Goal: Information Seeking & Learning: Learn about a topic

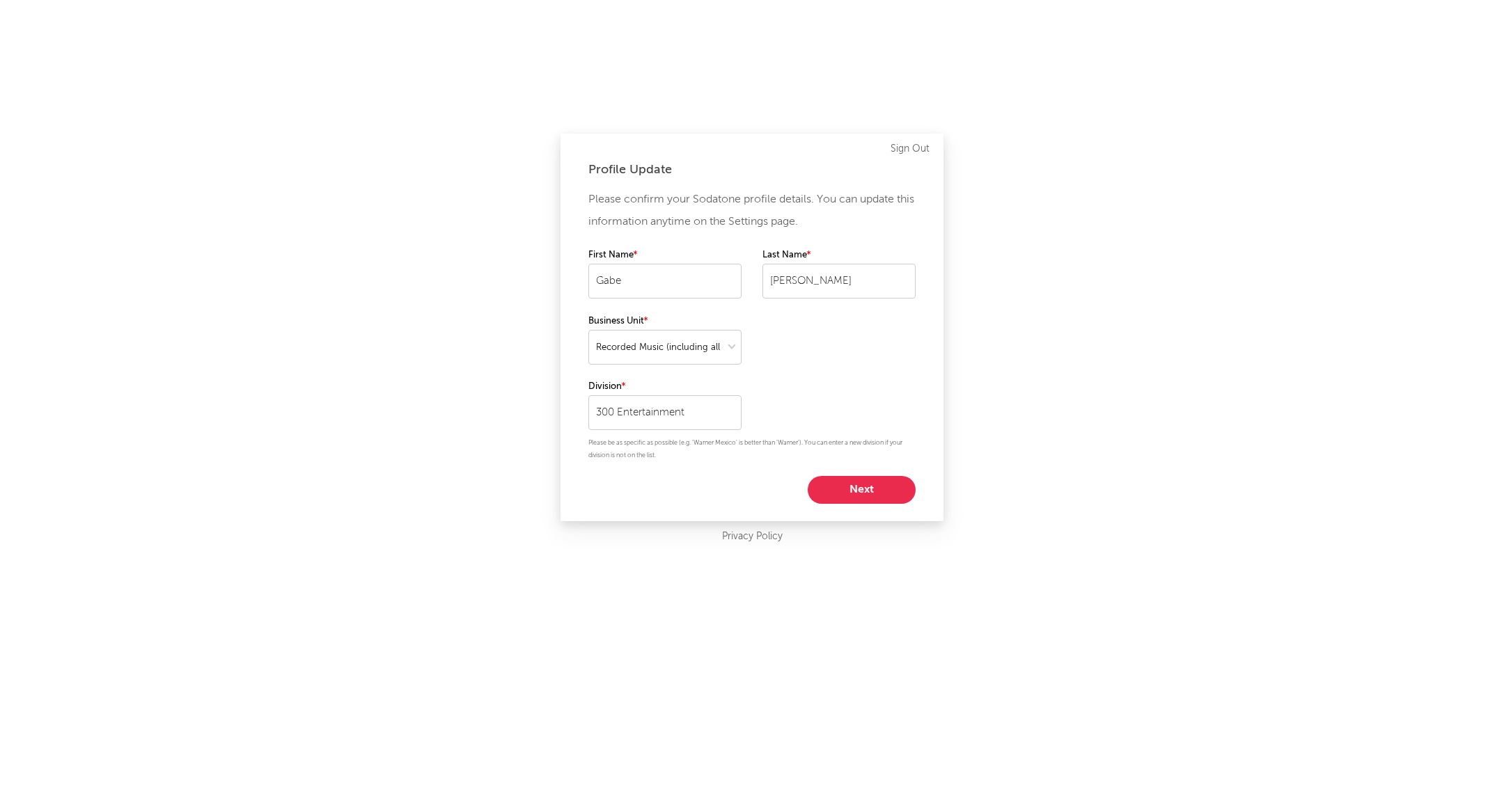
select select "recorded_music"
click at [905, 498] on button "Next" at bounding box center [861, 489] width 108 height 28
select select "marketing"
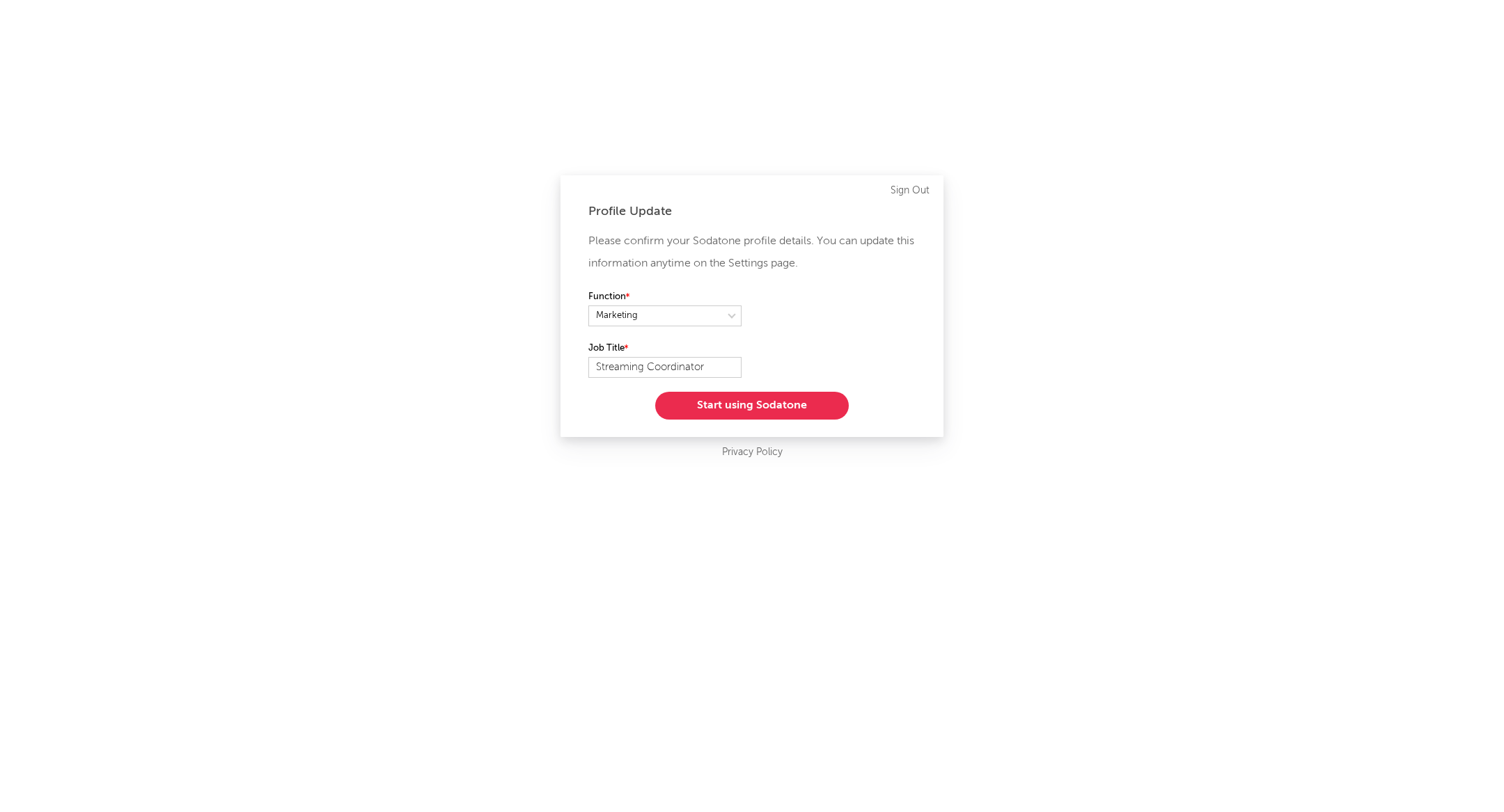
click at [808, 407] on button "Start using Sodatone" at bounding box center [751, 406] width 194 height 28
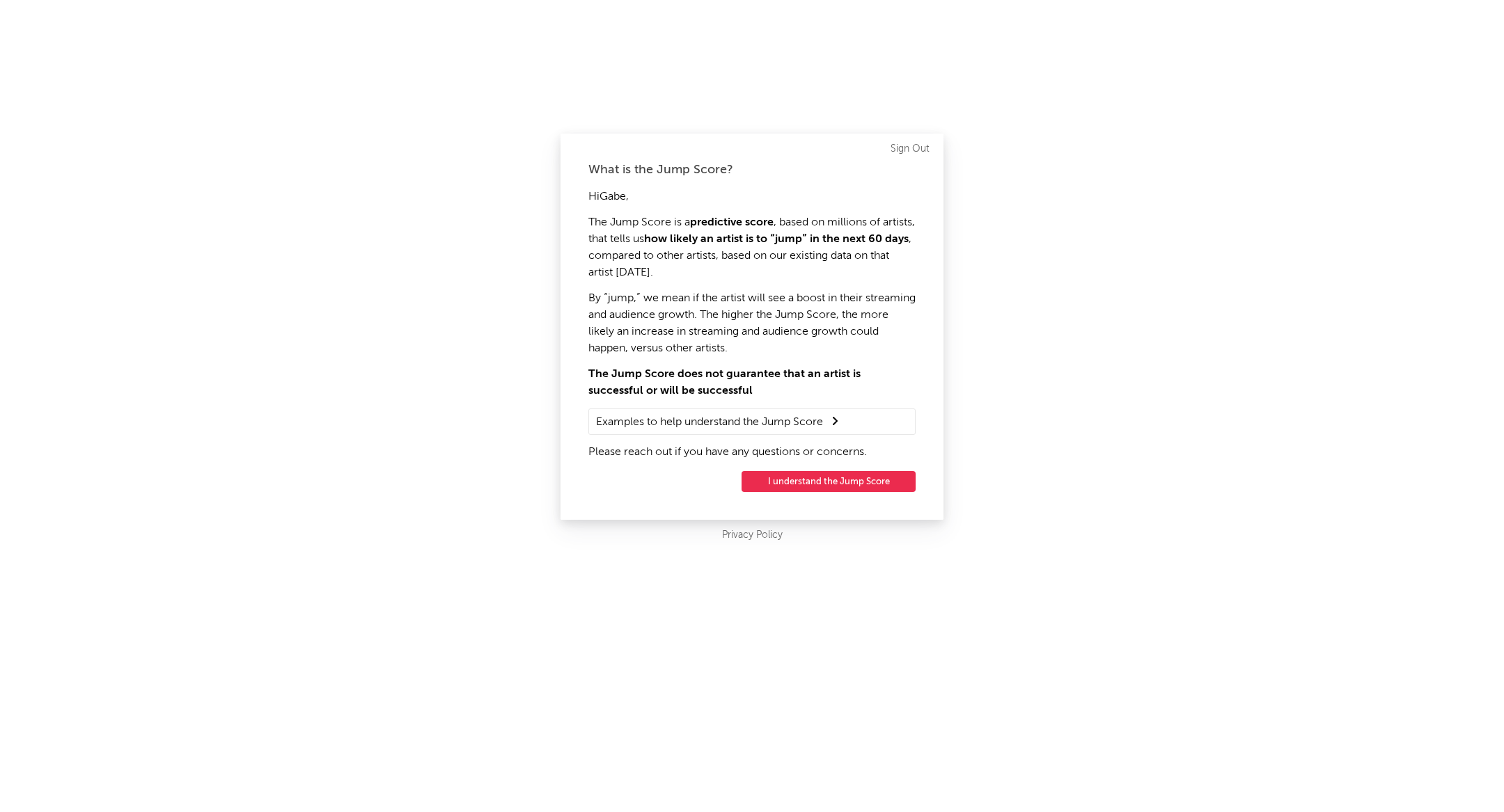
click at [814, 481] on button "I understand the Jump Score" at bounding box center [828, 480] width 174 height 20
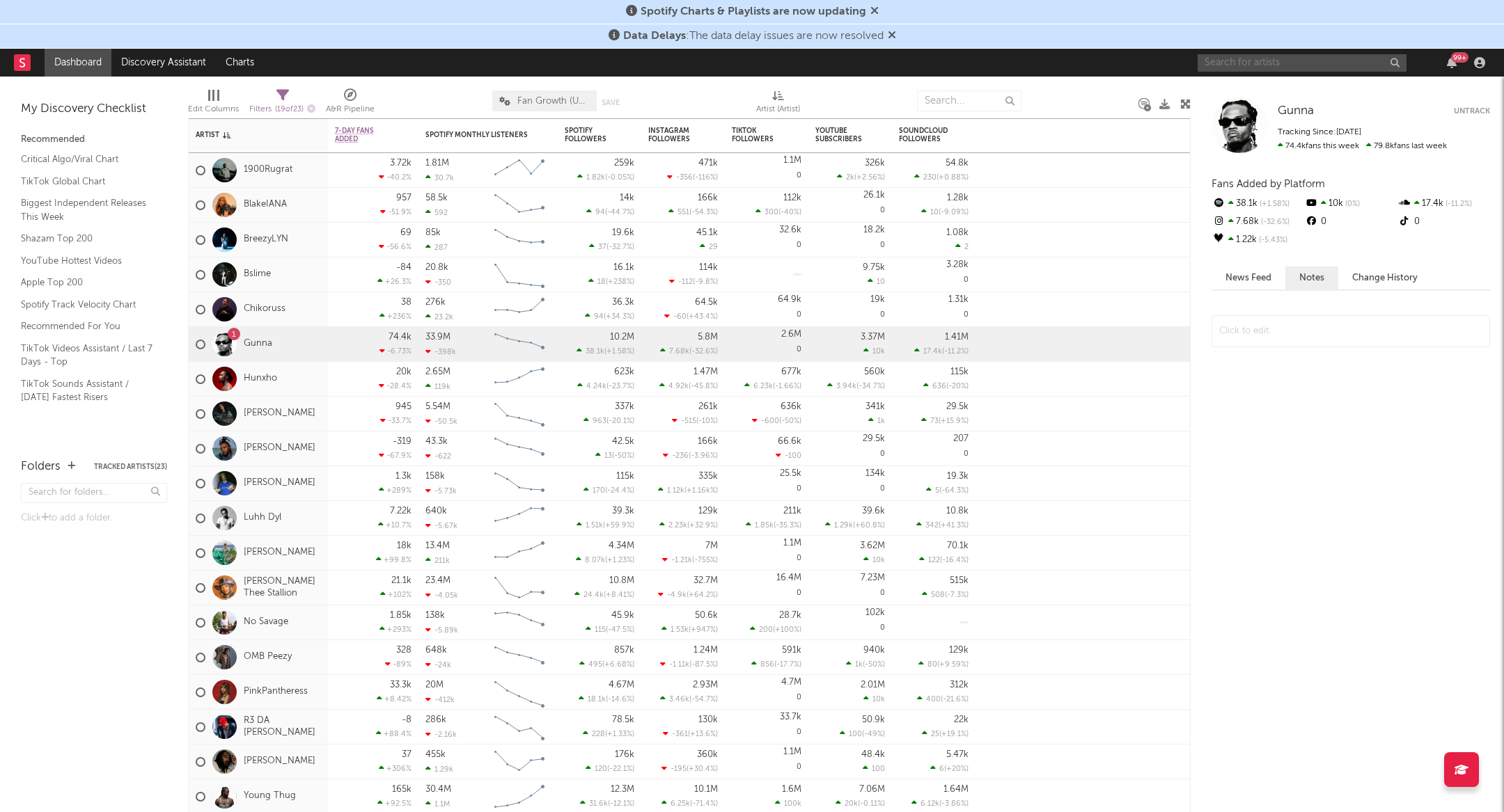
click at [1240, 59] on input "text" at bounding box center [1302, 63] width 209 height 18
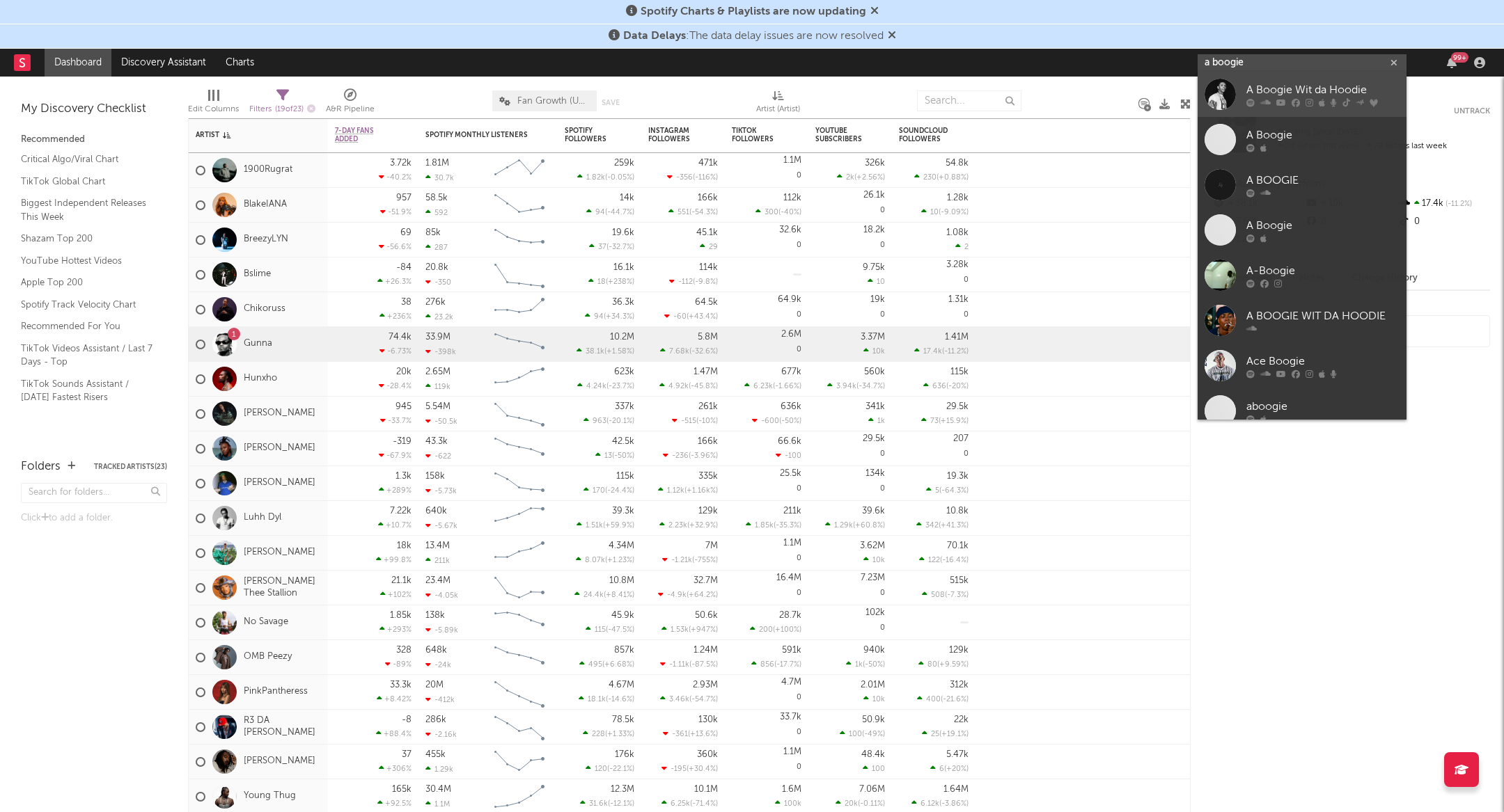
type input "a boogie"
click at [1274, 82] on div "A Boogie Wit da Hoodie" at bounding box center [1322, 89] width 153 height 17
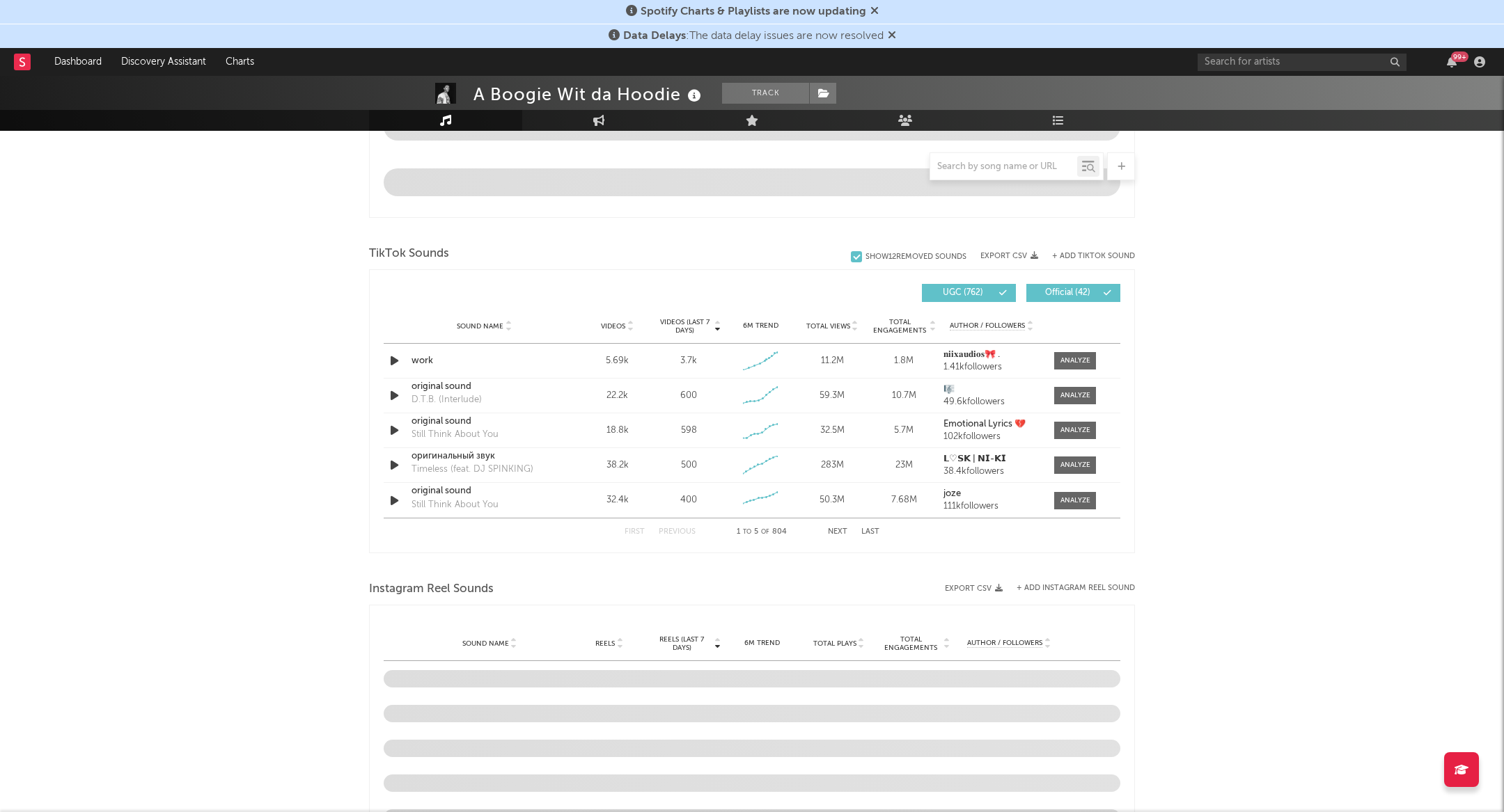
scroll to position [811, 0]
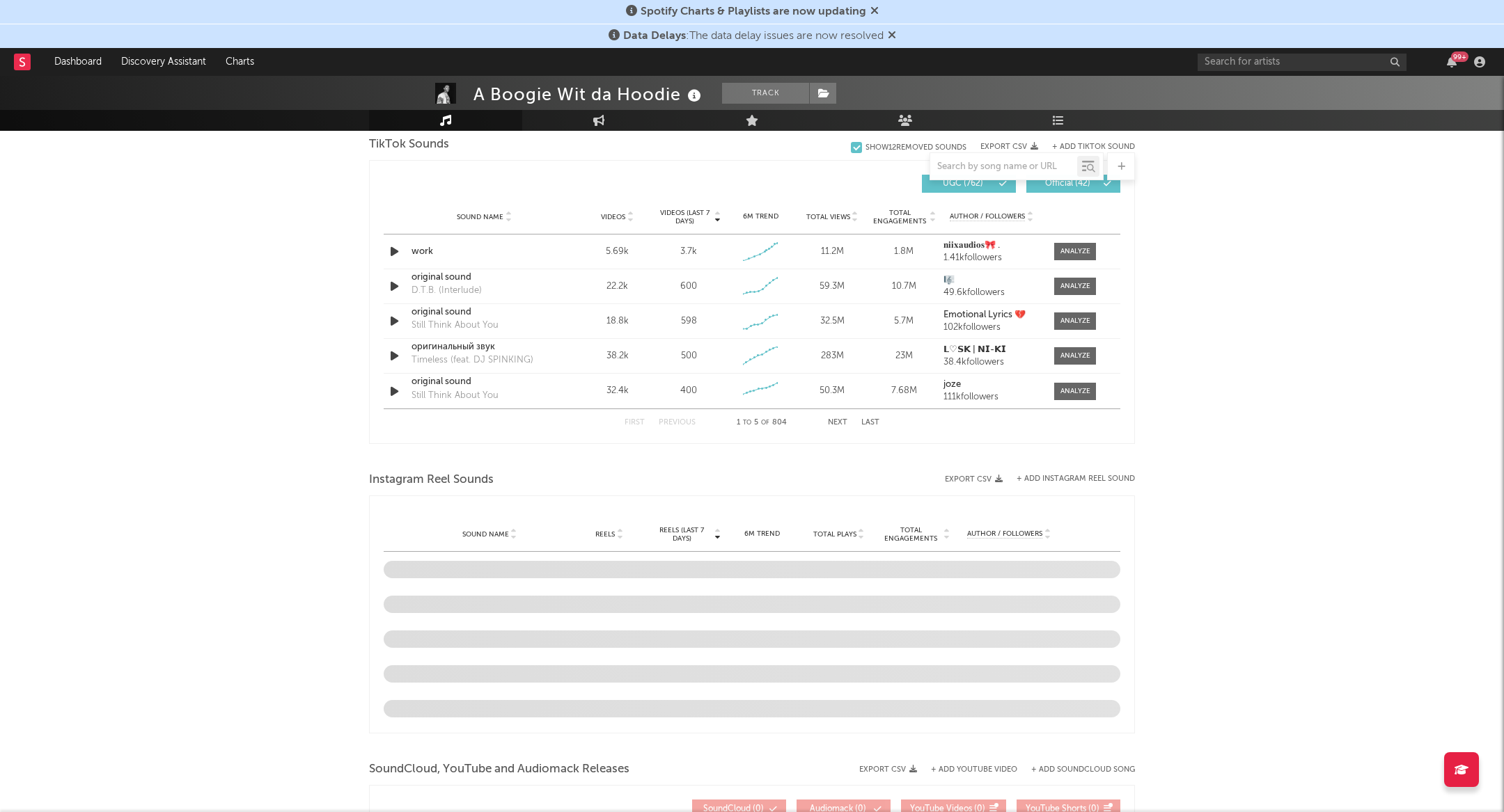
select select "6m"
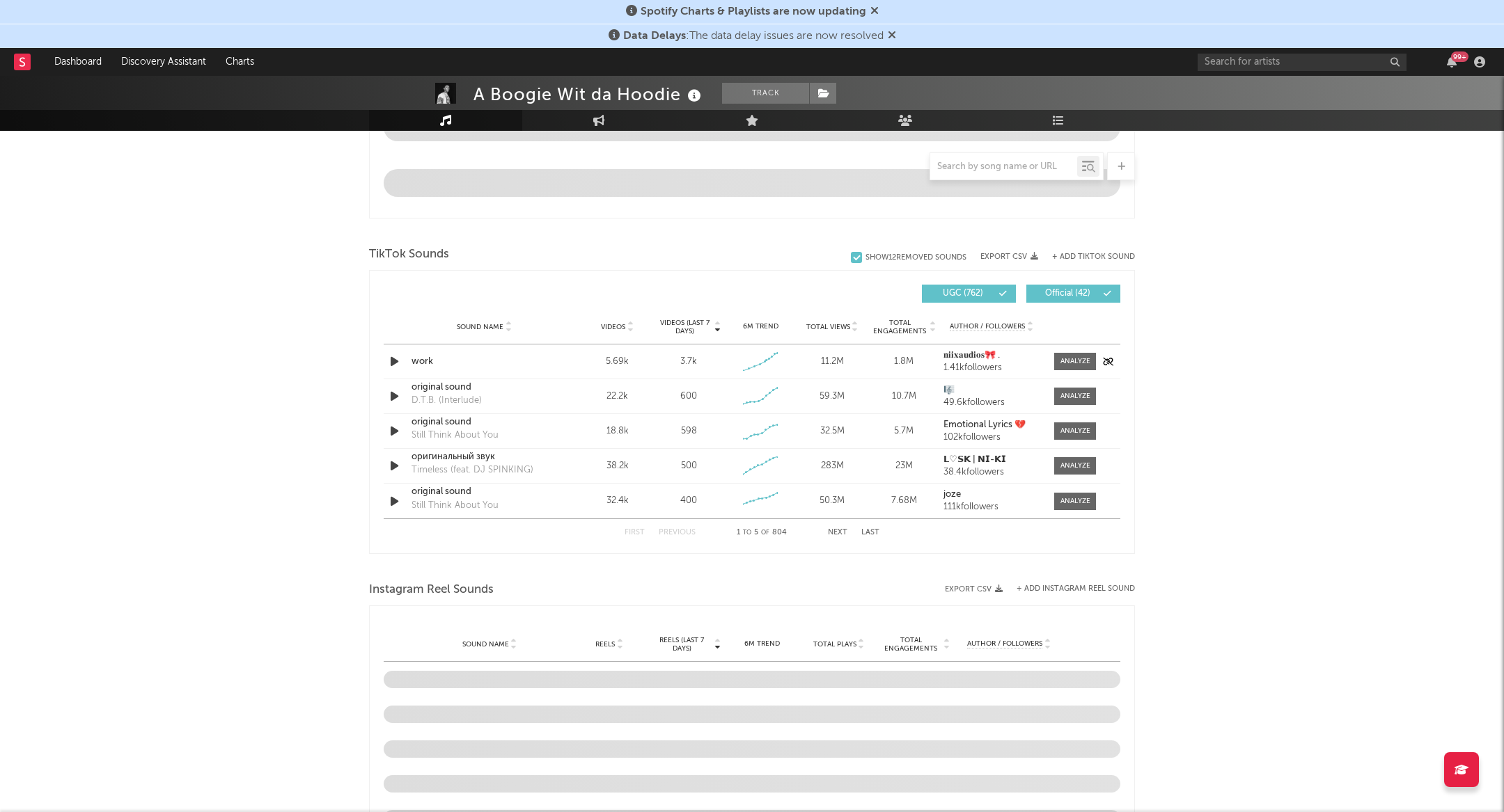
click at [390, 361] on icon "button" at bounding box center [394, 362] width 15 height 18
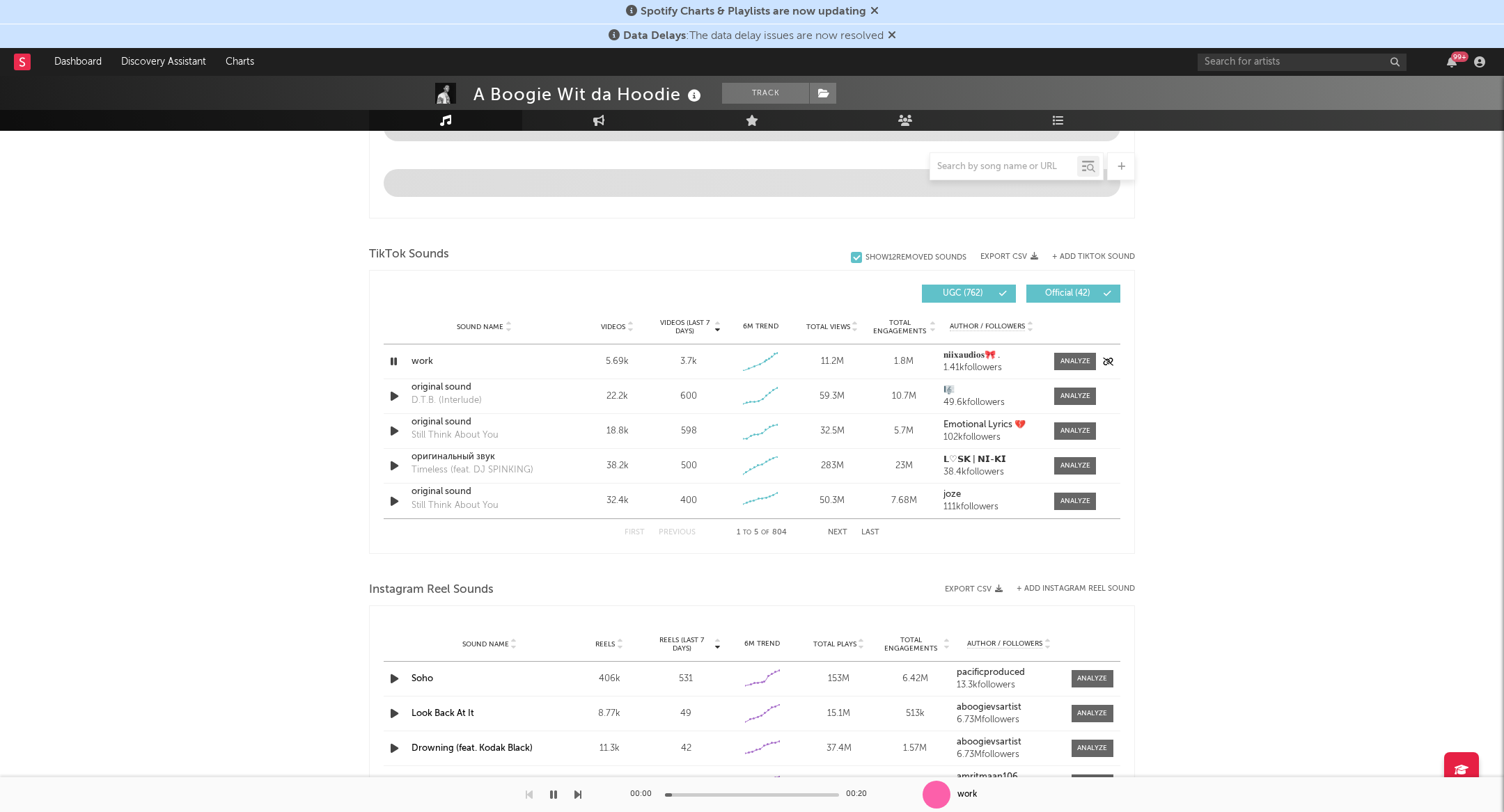
click at [390, 361] on icon "button" at bounding box center [394, 362] width 14 height 18
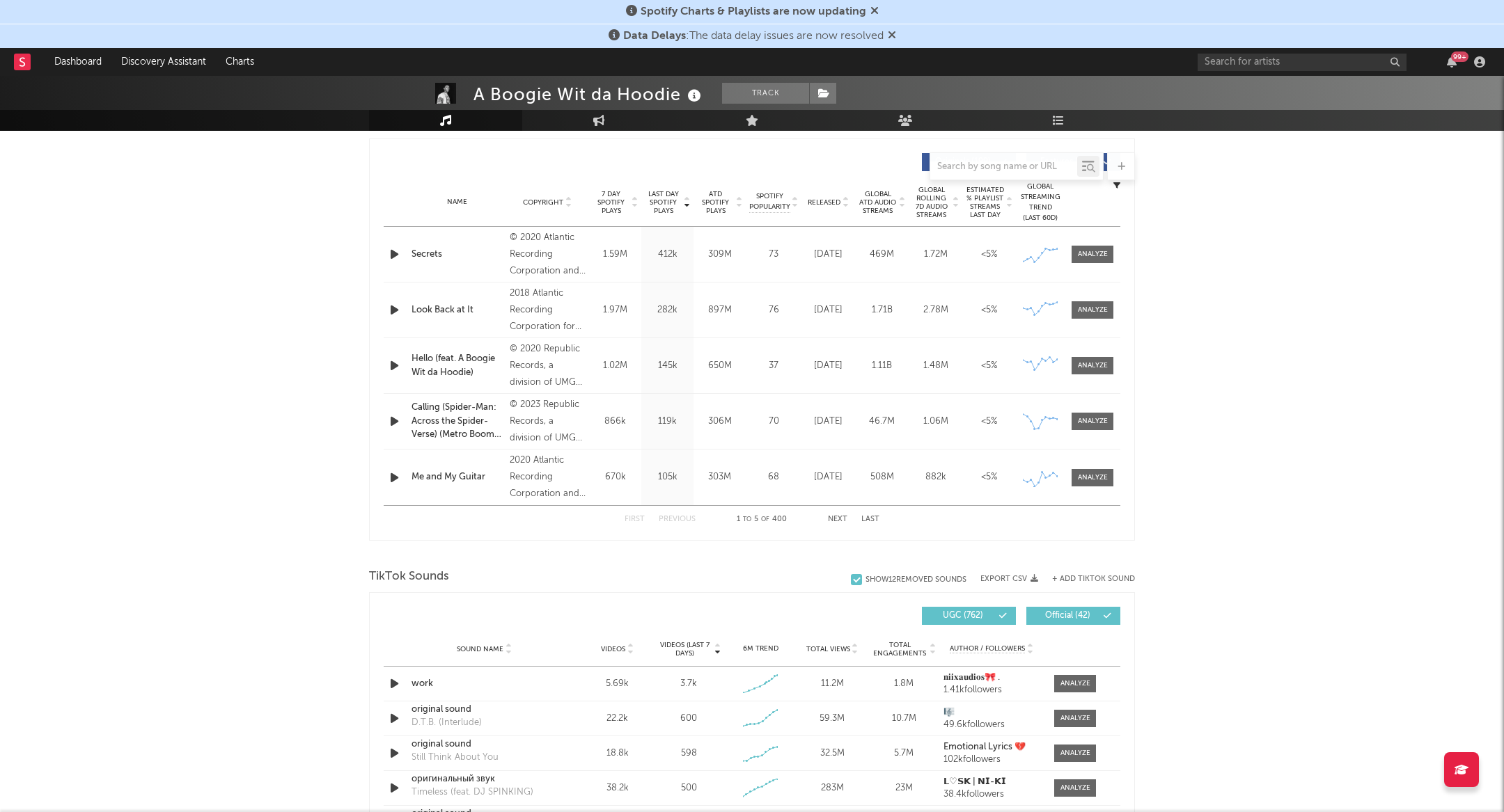
scroll to position [544, 0]
